Goal: Task Accomplishment & Management: Manage account settings

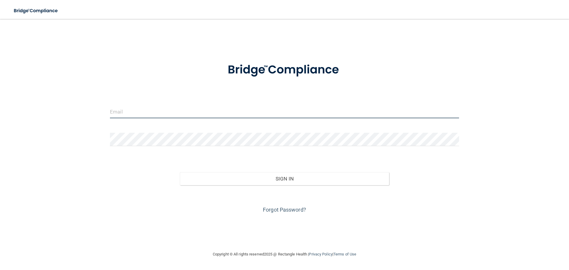
click at [190, 110] on input "email" at bounding box center [284, 111] width 349 height 13
type input "[EMAIL_ADDRESS][DOMAIN_NAME]"
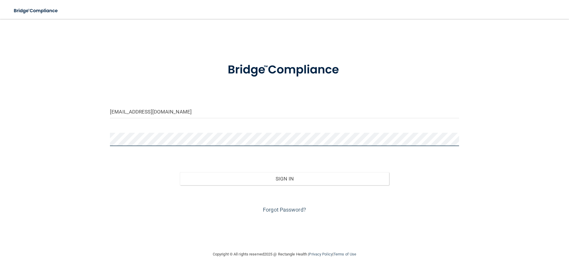
click at [180, 172] on button "Sign In" at bounding box center [284, 178] width 209 height 13
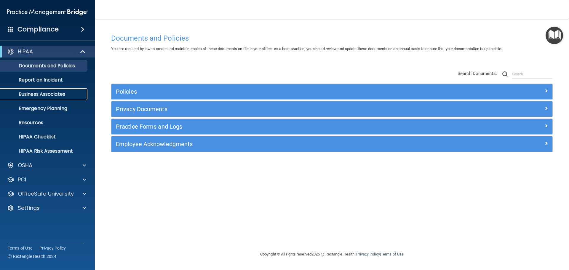
click at [55, 91] on p "Business Associates" at bounding box center [44, 94] width 81 height 6
